Goal: Task Accomplishment & Management: Use online tool/utility

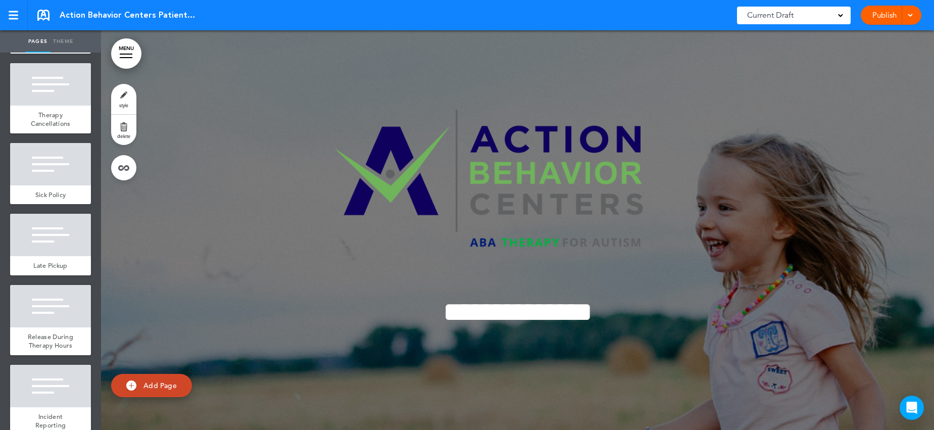
scroll to position [2313, 0]
click at [59, 185] on div at bounding box center [50, 163] width 81 height 42
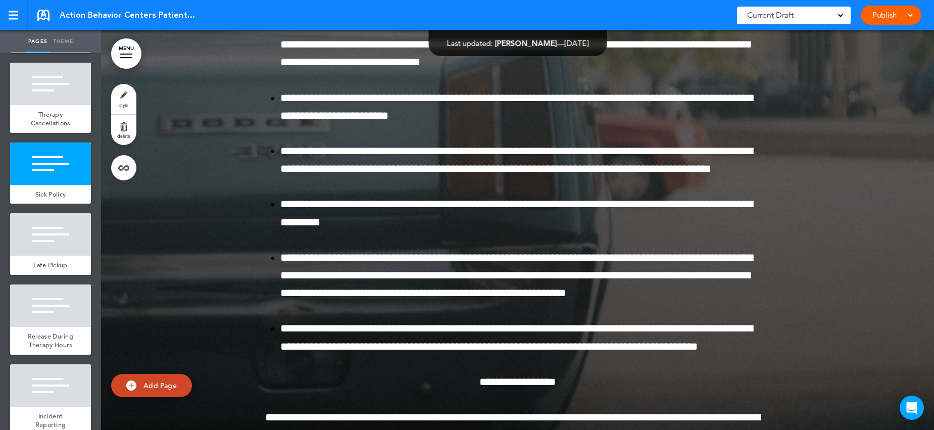
scroll to position [30497, 0]
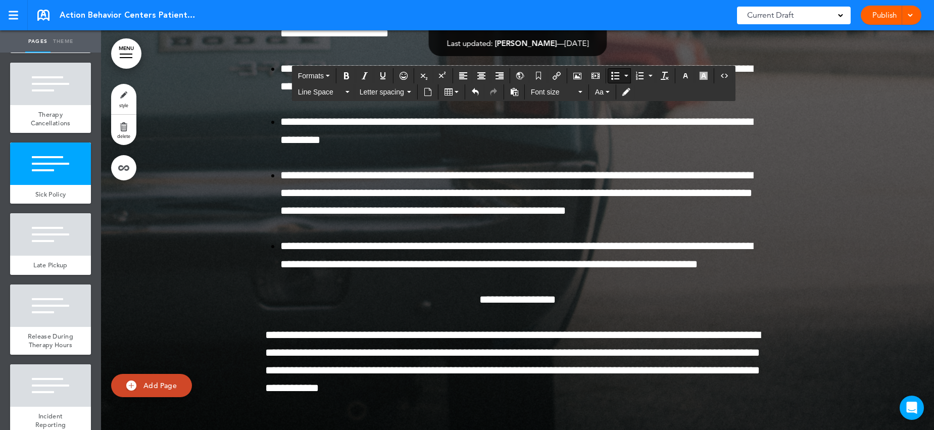
scroll to position [30601, 0]
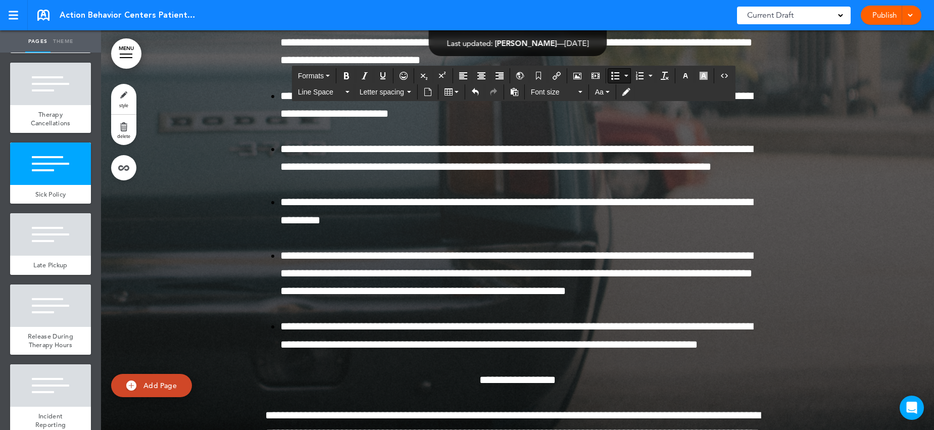
scroll to position [30509, 0]
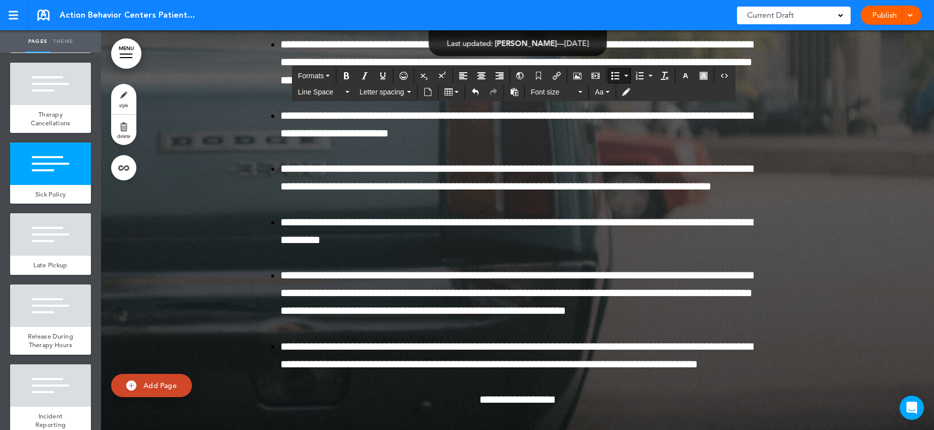
drag, startPoint x: 325, startPoint y: 227, endPoint x: 346, endPoint y: 227, distance: 20.7
drag, startPoint x: 529, startPoint y: 227, endPoint x: 534, endPoint y: 250, distance: 23.8
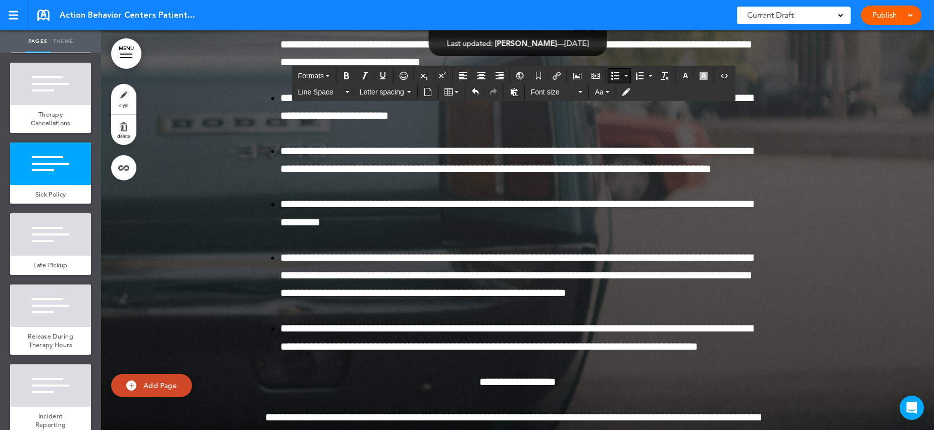
drag, startPoint x: 341, startPoint y: 314, endPoint x: 754, endPoint y: 316, distance: 413.0
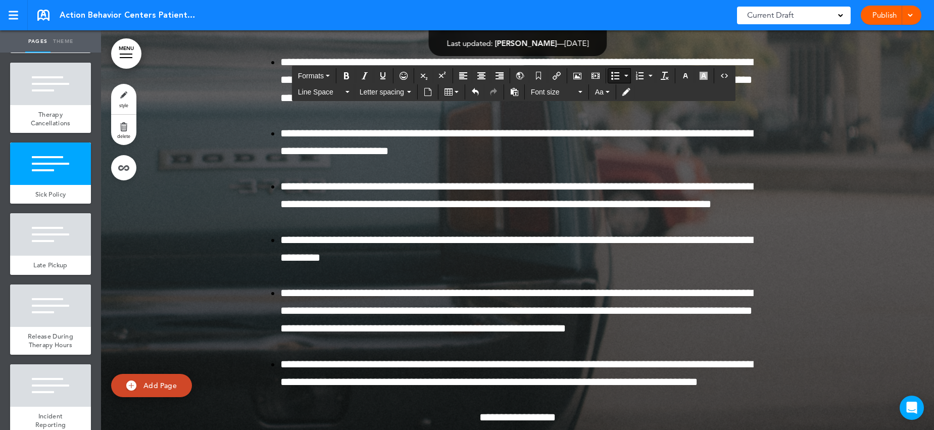
drag, startPoint x: 280, startPoint y: 349, endPoint x: 681, endPoint y: 365, distance: 401.7
click at [350, 74] on icon "Bold" at bounding box center [346, 76] width 8 height 8
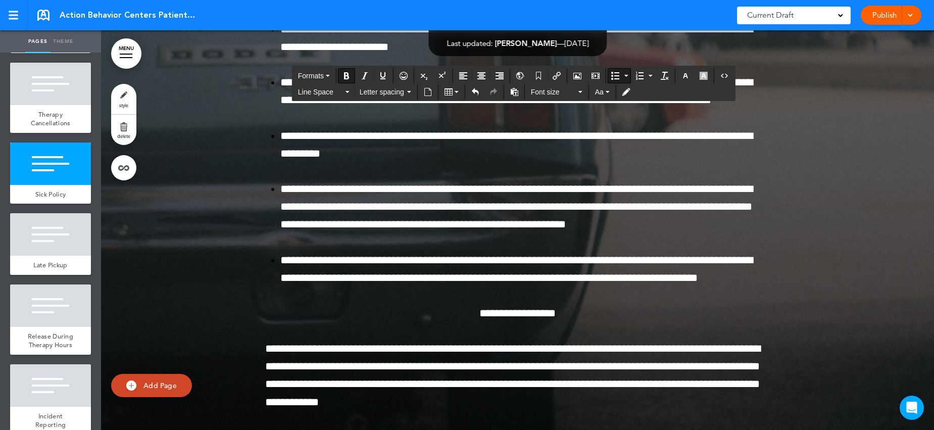
scroll to position [30614, 0]
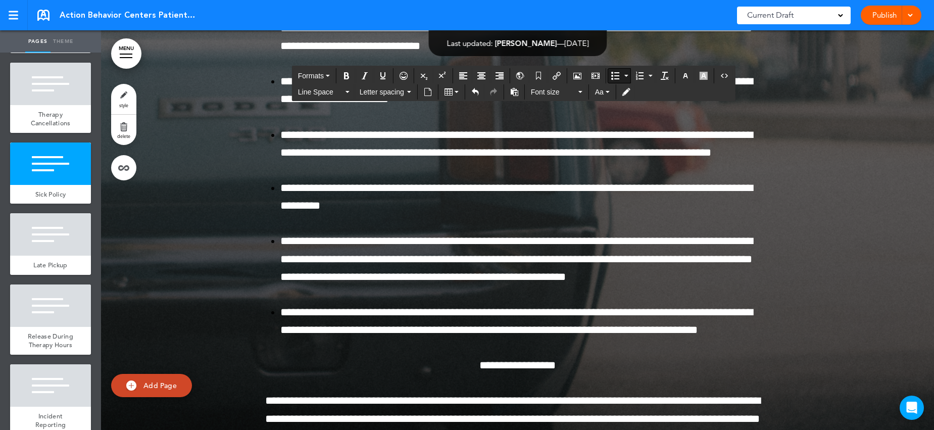
drag, startPoint x: 319, startPoint y: 390, endPoint x: 336, endPoint y: 389, distance: 16.7
drag, startPoint x: 507, startPoint y: 390, endPoint x: 518, endPoint y: 388, distance: 10.2
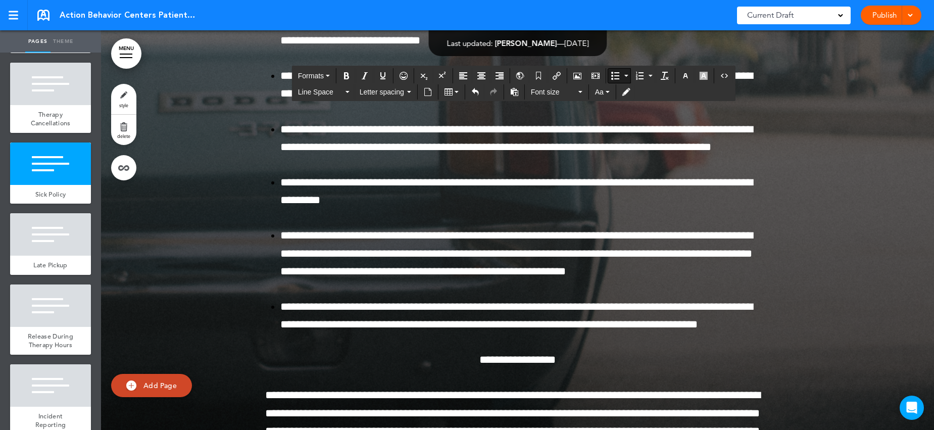
scroll to position [30620, 0]
drag, startPoint x: 617, startPoint y: 402, endPoint x: 738, endPoint y: 397, distance: 120.8
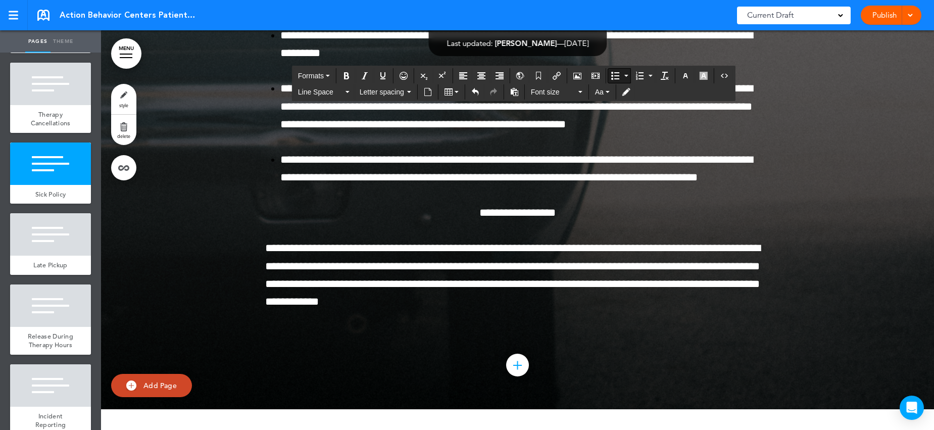
scroll to position [30769, 0]
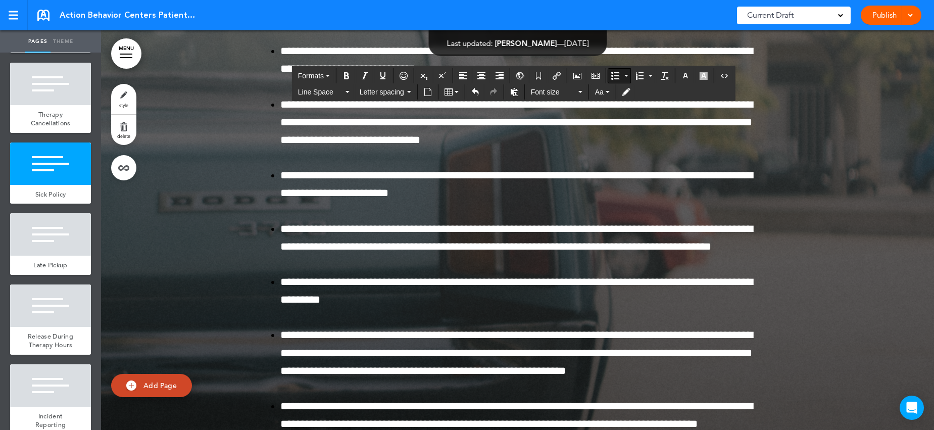
scroll to position [30506, 0]
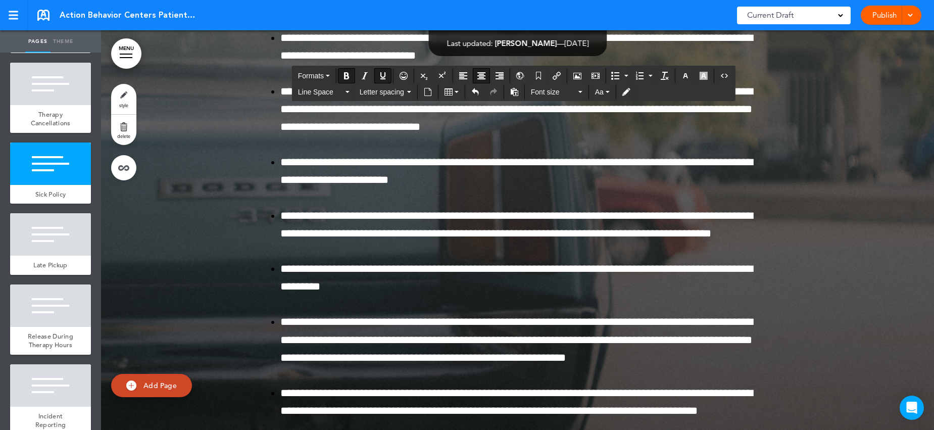
scroll to position [30534, 0]
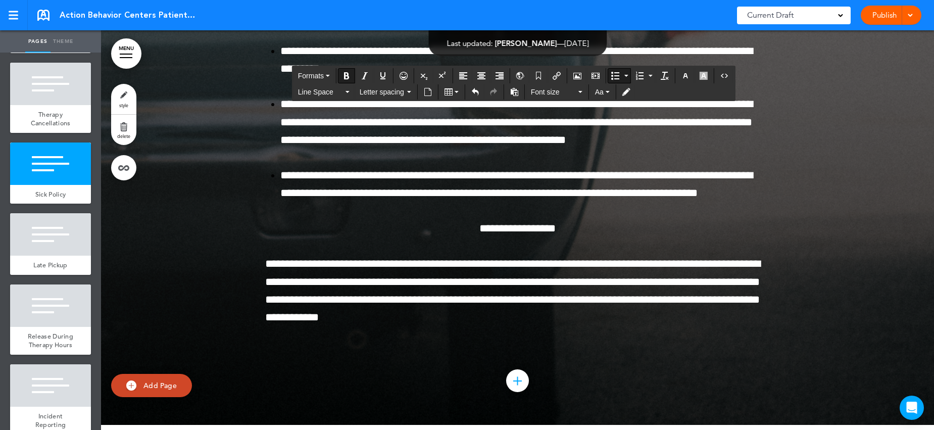
scroll to position [30751, 0]
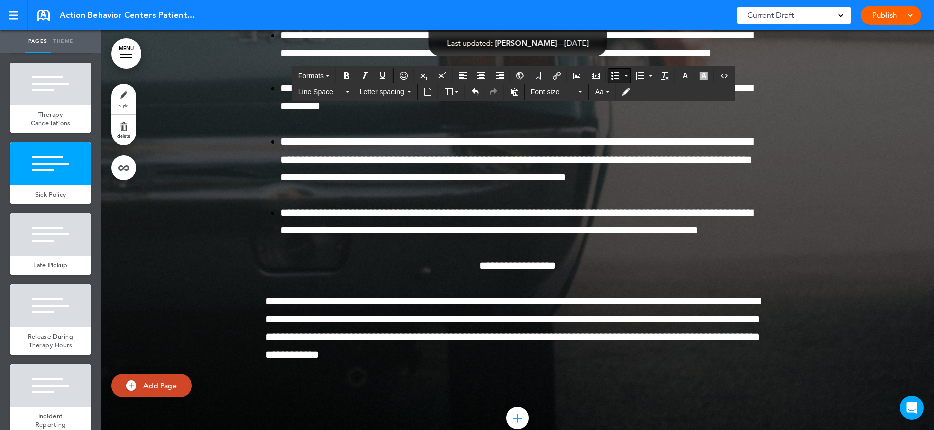
scroll to position [30710, 0]
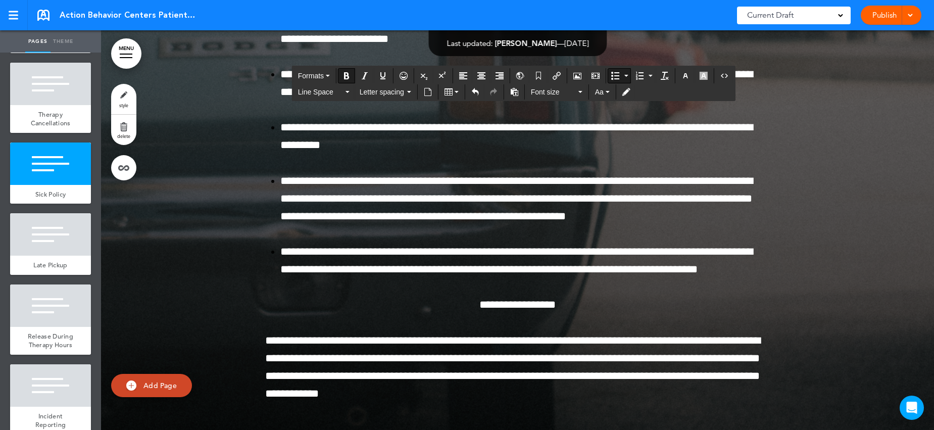
scroll to position [30707, 0]
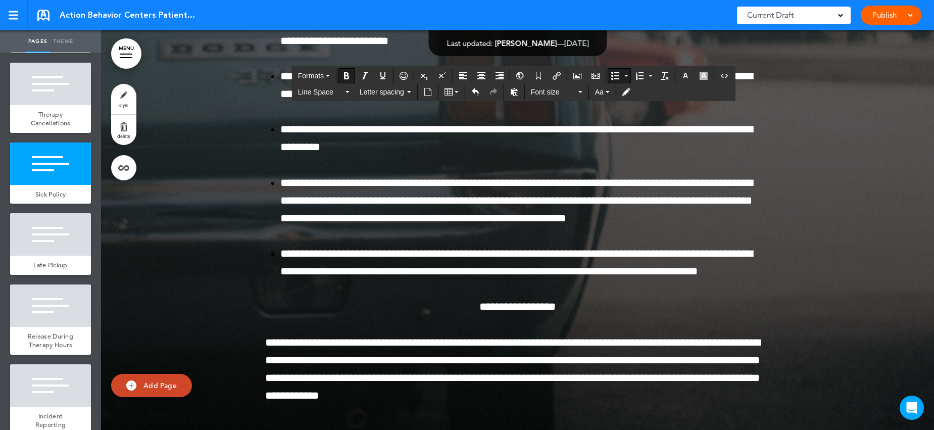
click at [883, 13] on div "Publish Publish Preview Draft" at bounding box center [890, 15] width 61 height 19
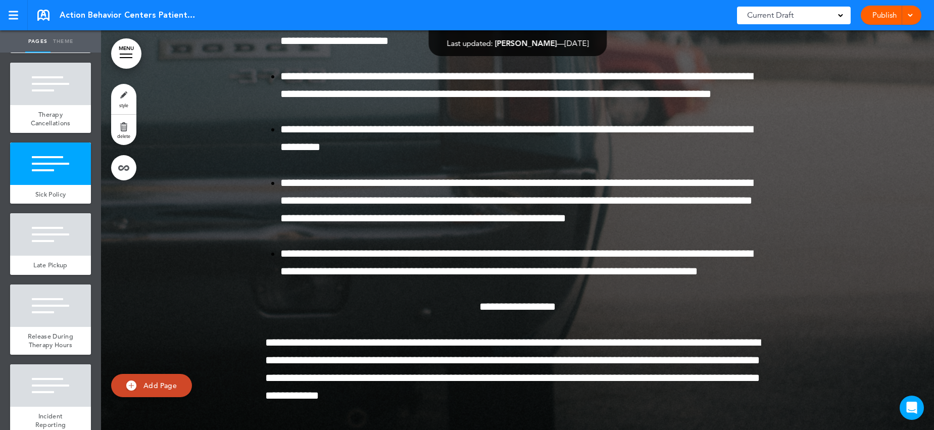
click at [911, 17] on span at bounding box center [909, 14] width 7 height 7
click at [861, 33] on span "Publish" at bounding box center [852, 37] width 23 height 9
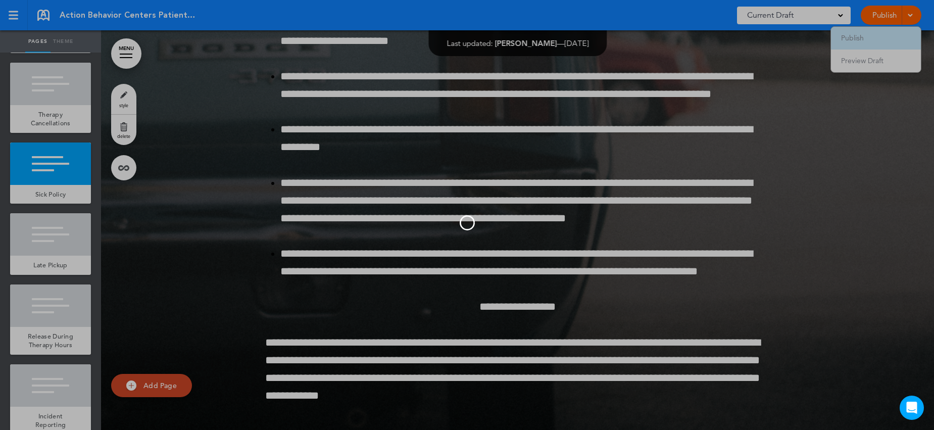
scroll to position [0, 0]
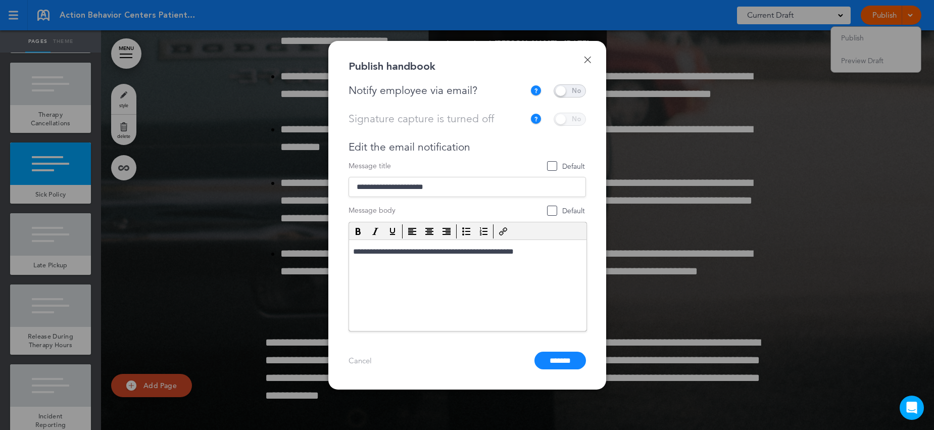
click at [578, 93] on span at bounding box center [569, 90] width 32 height 13
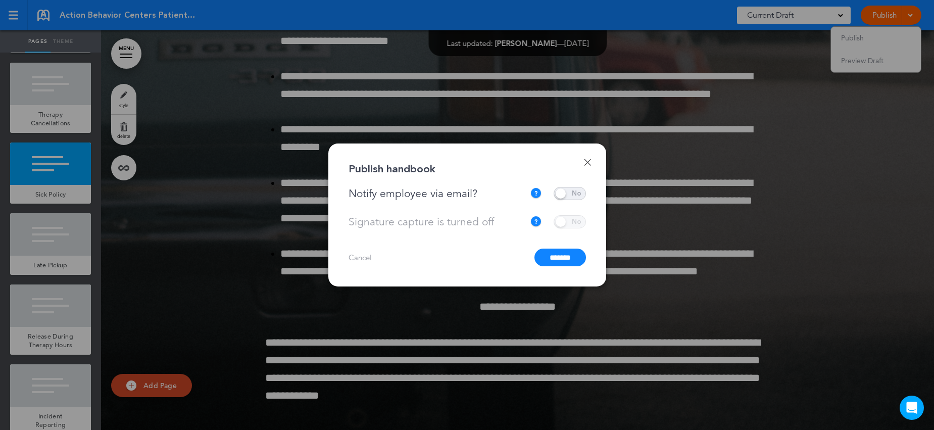
click at [557, 259] on input "*******" at bounding box center [560, 257] width 52 height 18
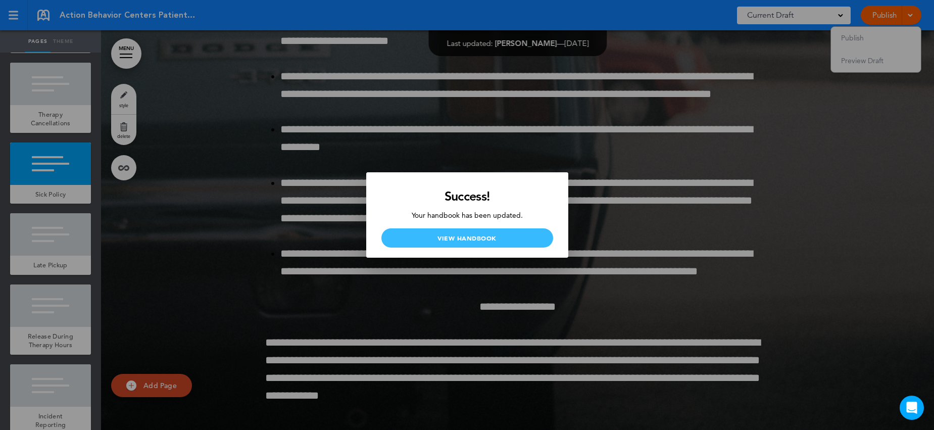
click at [500, 239] on link "View Handbook" at bounding box center [467, 237] width 172 height 19
click at [478, 241] on link "View Handbook" at bounding box center [467, 237] width 172 height 19
